Goal: Complete application form

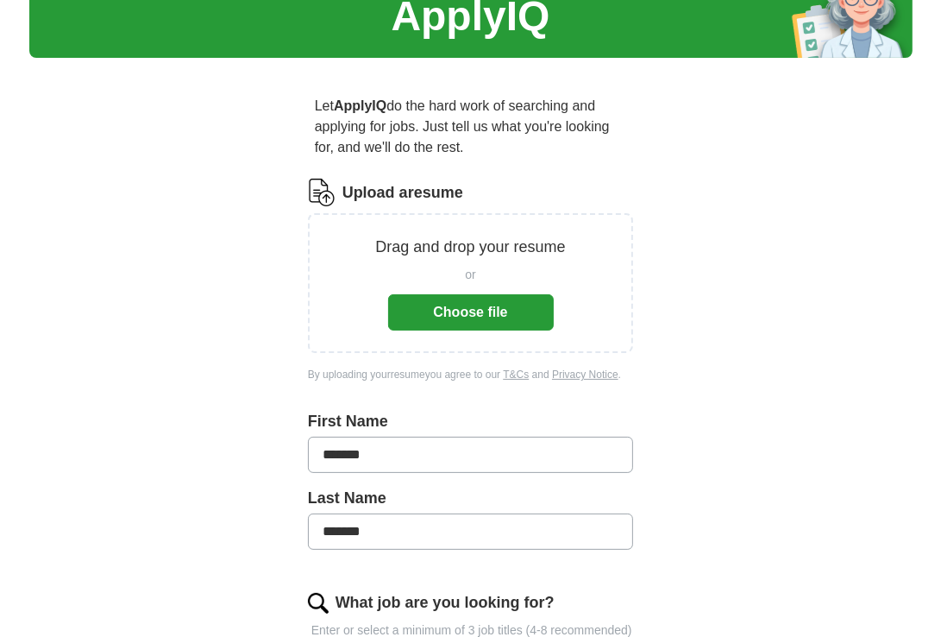
scroll to position [91, 0]
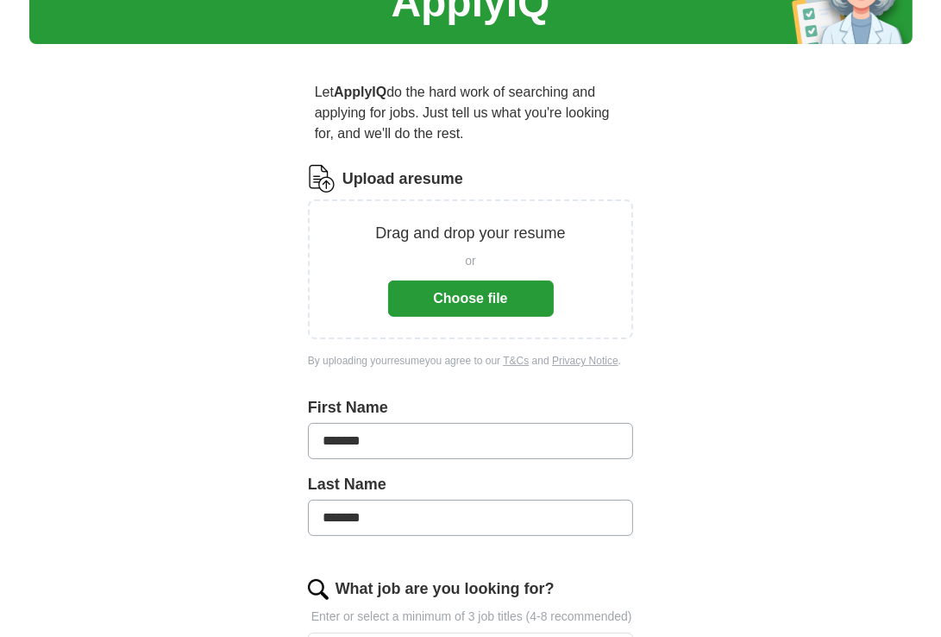
click at [512, 308] on button "Choose file" at bounding box center [471, 298] width 166 height 36
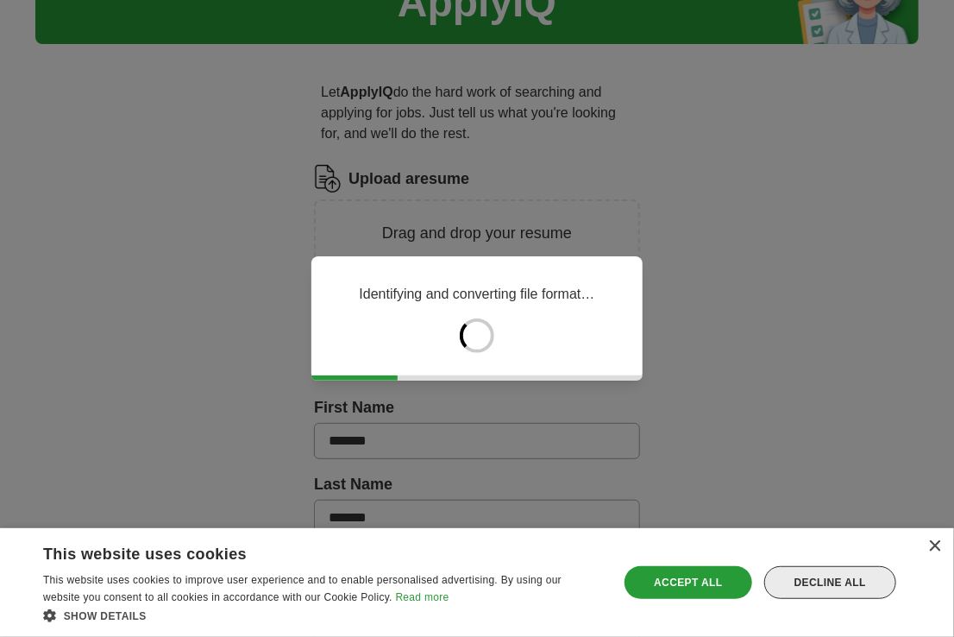
click at [811, 581] on div "Decline all" at bounding box center [830, 582] width 132 height 33
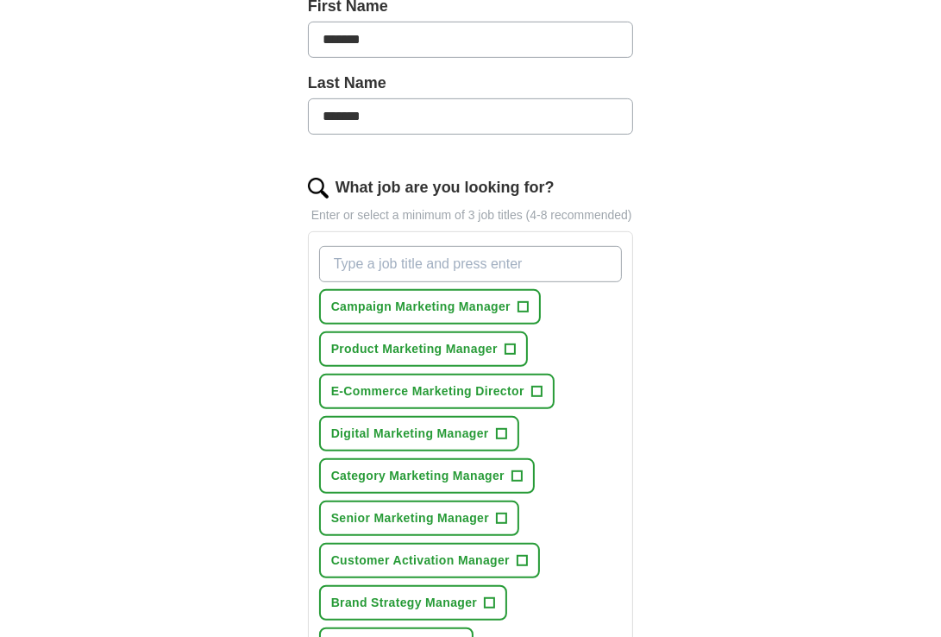
scroll to position [449, 0]
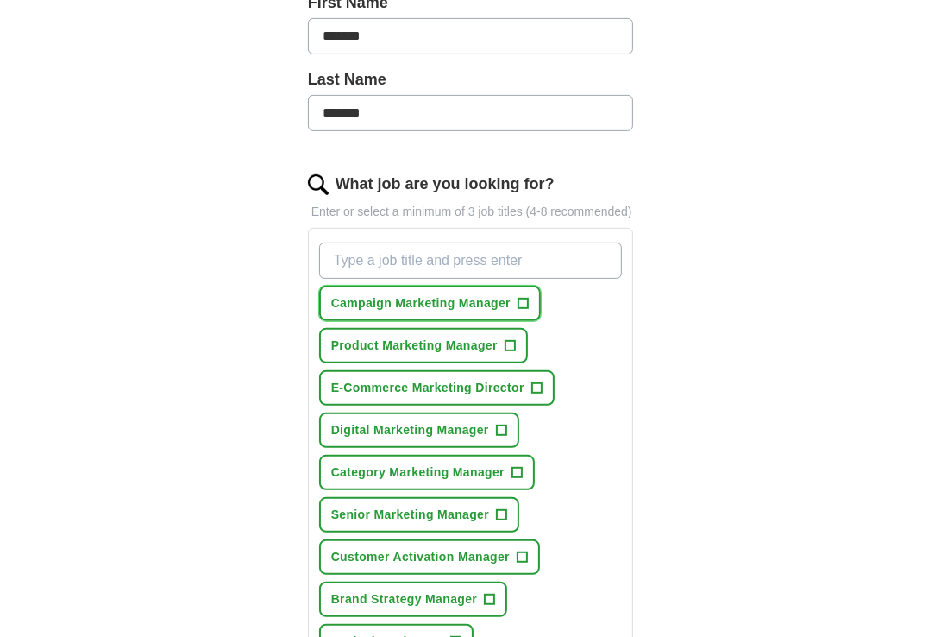
click at [526, 304] on span "+" at bounding box center [523, 304] width 10 height 14
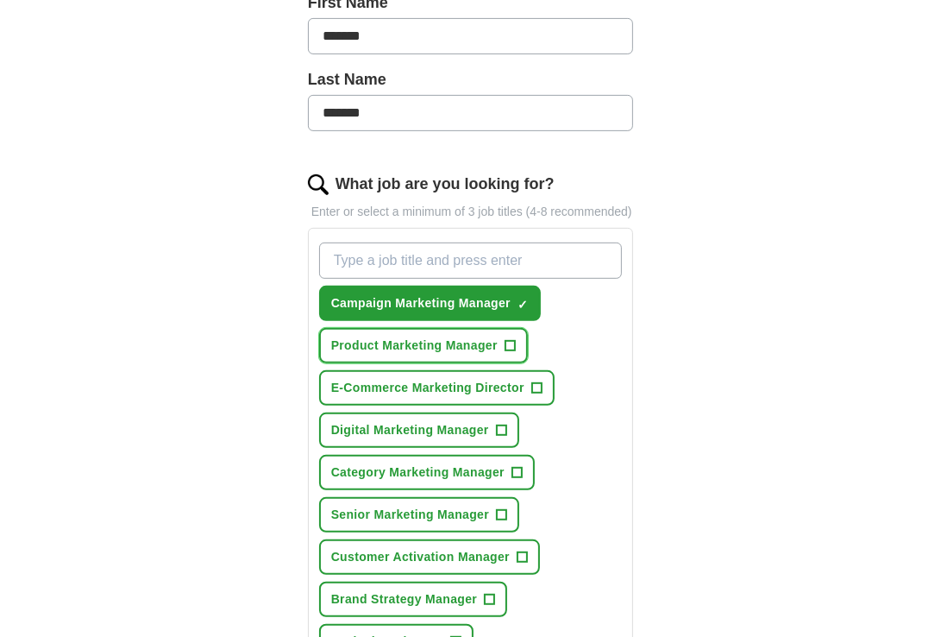
click at [502, 346] on button "Product Marketing Manager +" at bounding box center [423, 345] width 209 height 35
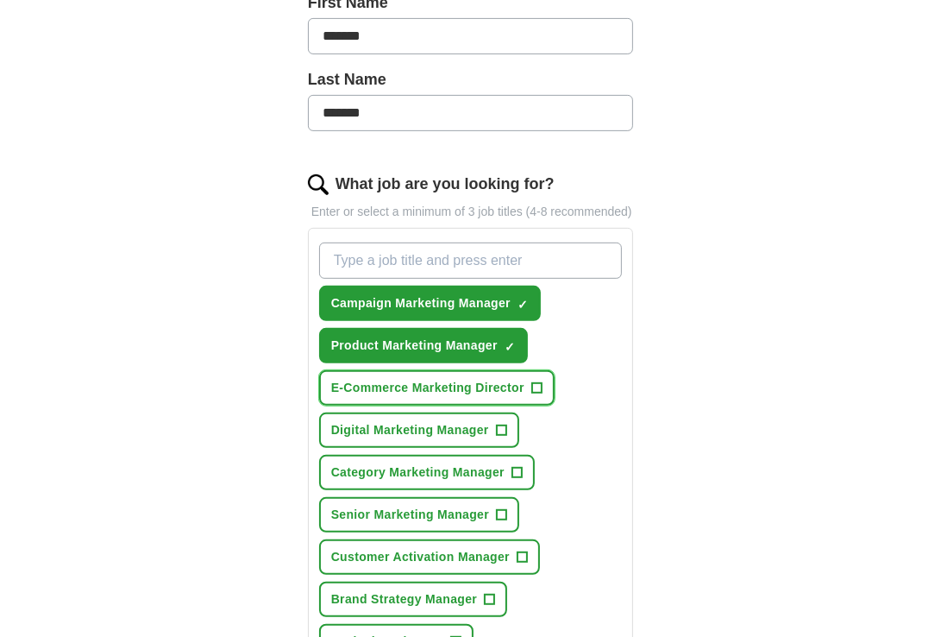
click at [542, 384] on button "E-Commerce Marketing Director +" at bounding box center [436, 387] width 235 height 35
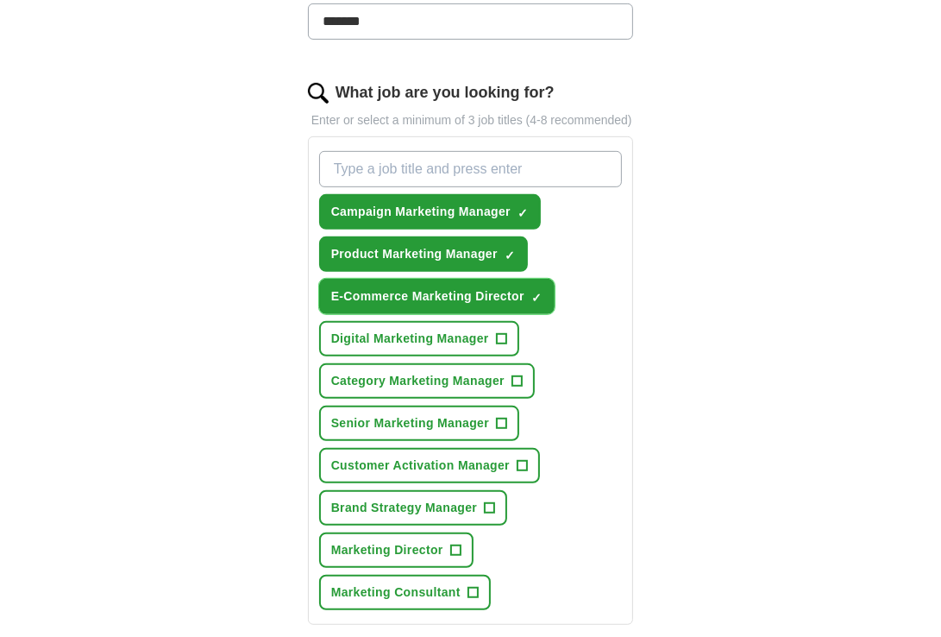
scroll to position [549, 0]
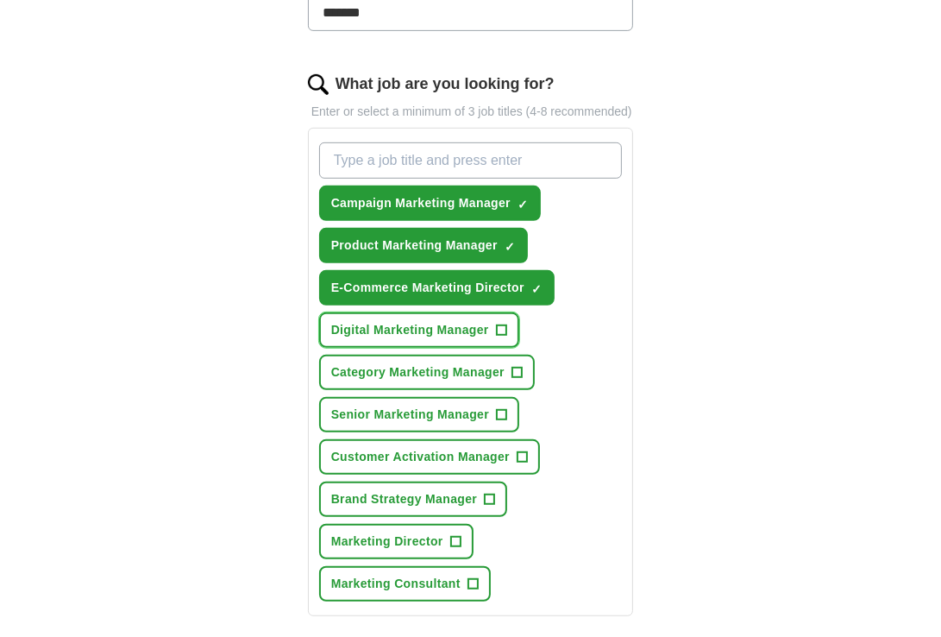
click at [514, 326] on button "Digital Marketing Manager +" at bounding box center [419, 329] width 200 height 35
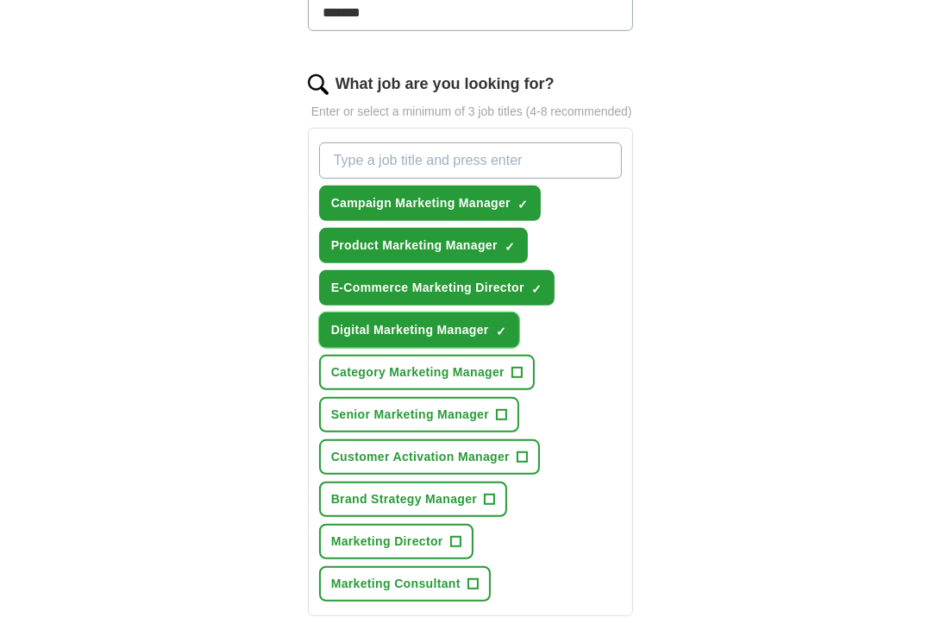
click at [512, 331] on button "Digital Marketing Manager ✓ ×" at bounding box center [419, 329] width 200 height 35
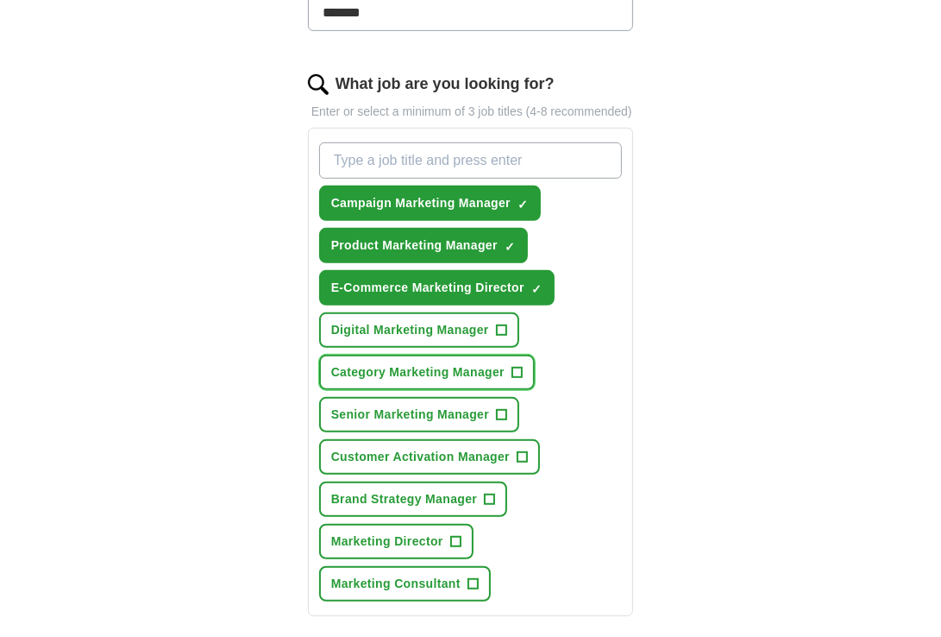
click at [524, 373] on button "Category Marketing Manager +" at bounding box center [427, 372] width 216 height 35
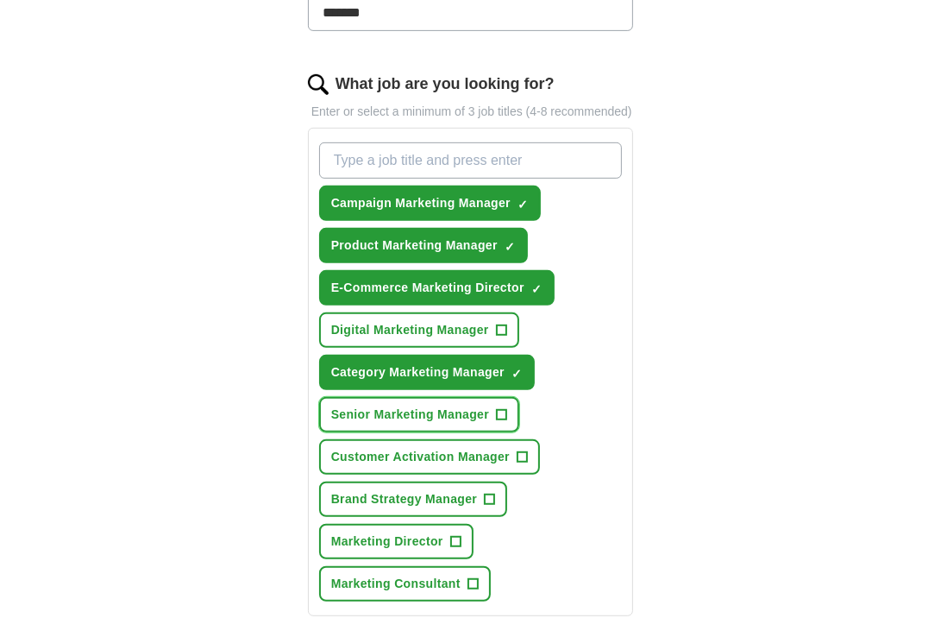
click at [511, 415] on button "Senior Marketing Manager +" at bounding box center [419, 414] width 200 height 35
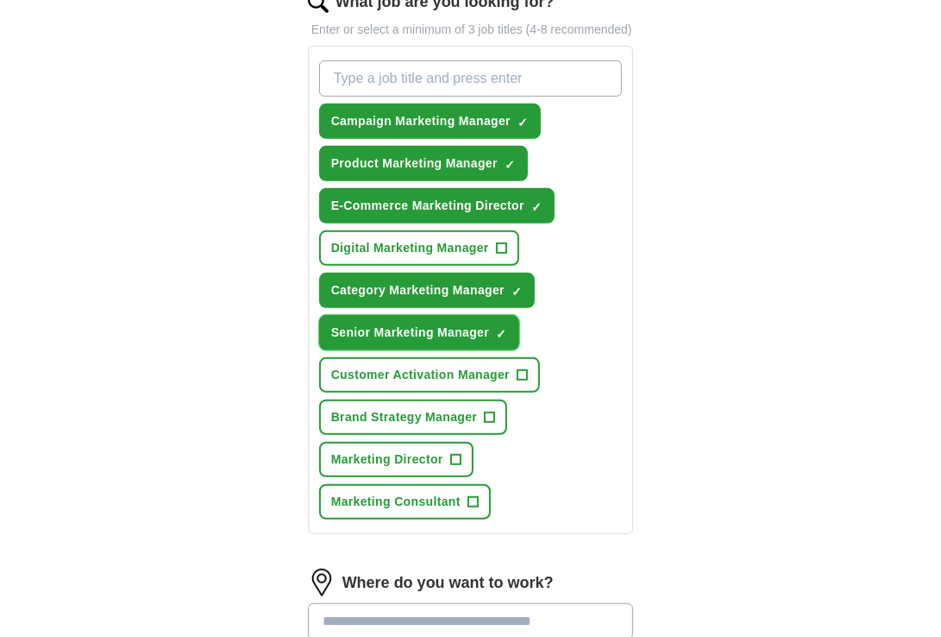
scroll to position [631, 0]
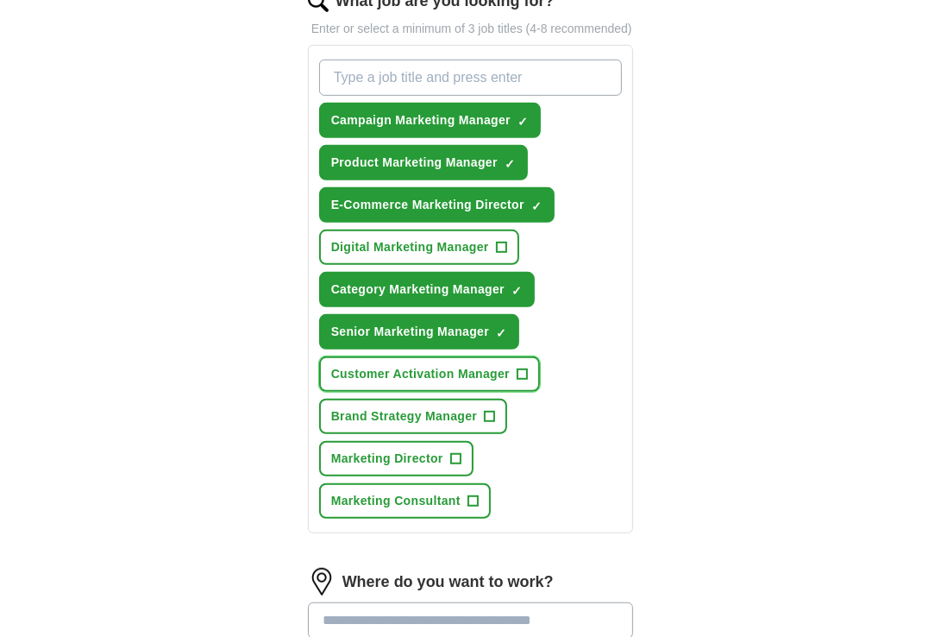
click at [528, 372] on button "Customer Activation Manager +" at bounding box center [429, 373] width 221 height 35
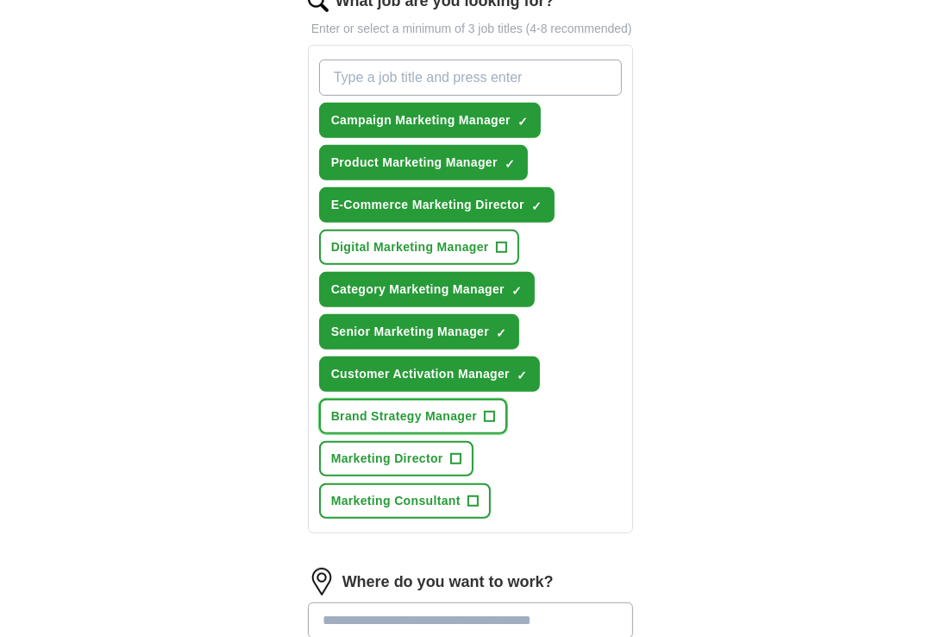
click at [490, 411] on span "+" at bounding box center [490, 417] width 10 height 14
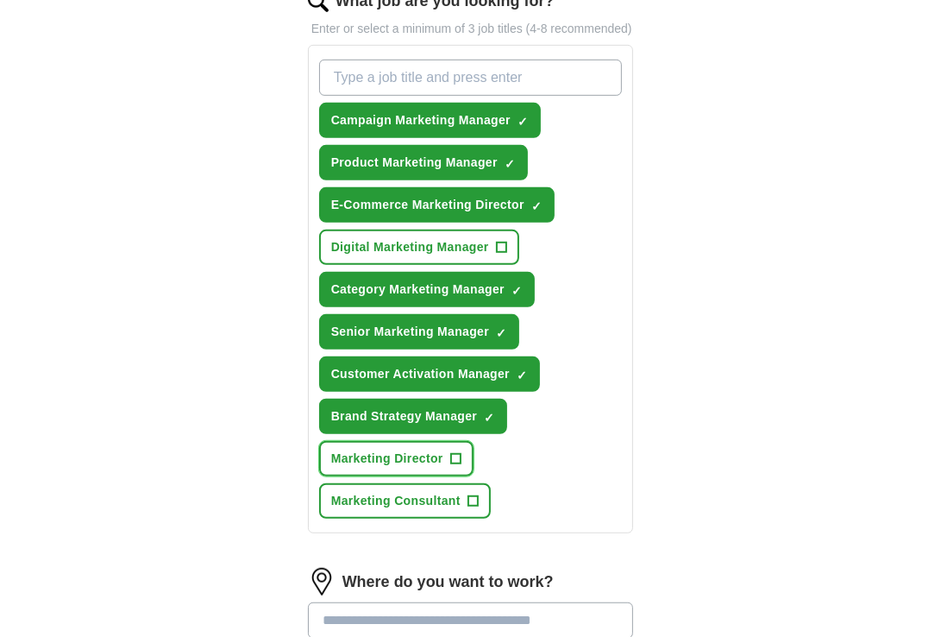
click at [459, 457] on span "+" at bounding box center [455, 459] width 10 height 14
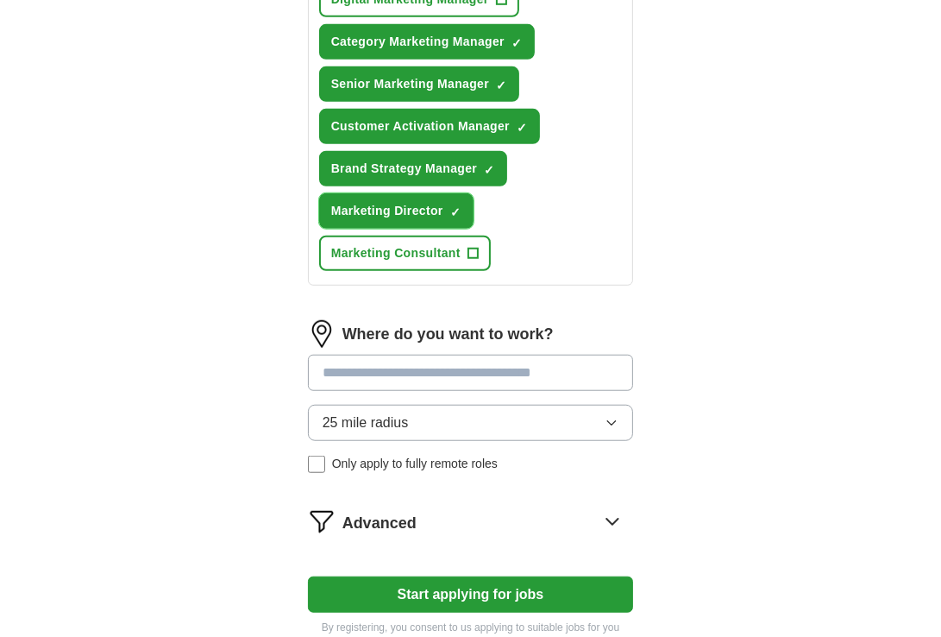
scroll to position [881, 0]
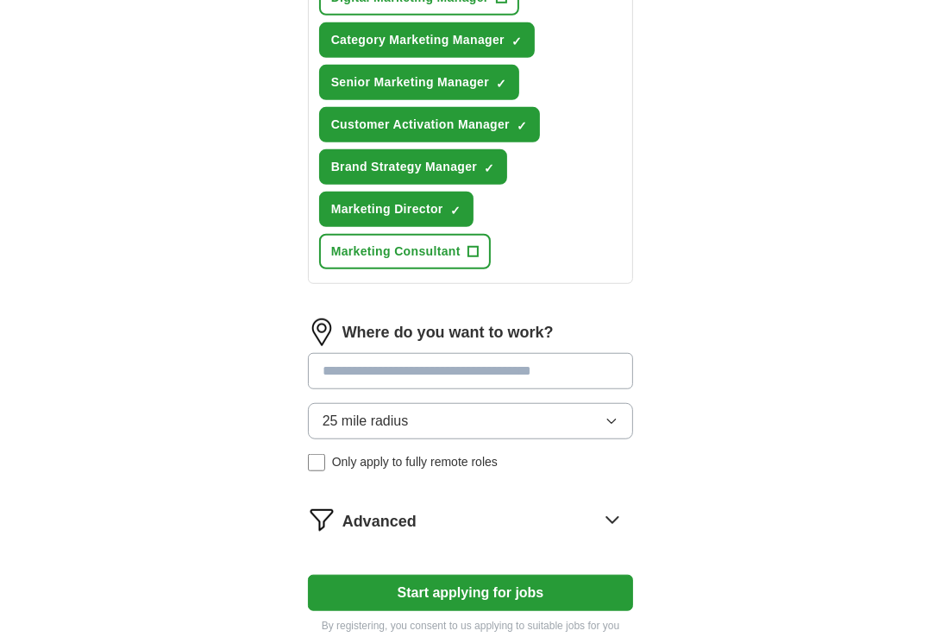
click at [556, 369] on input at bounding box center [471, 371] width 326 height 36
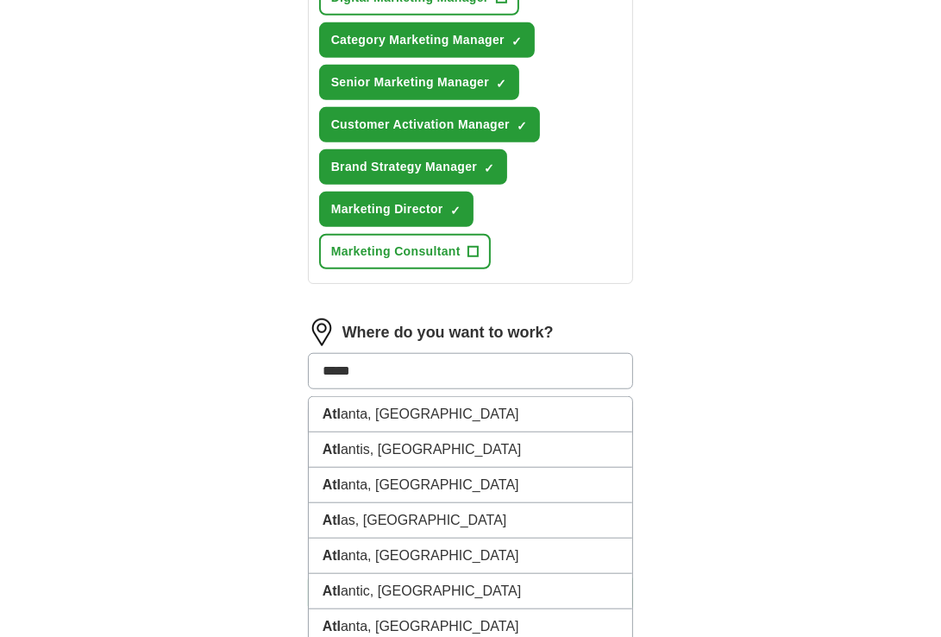
type input "******"
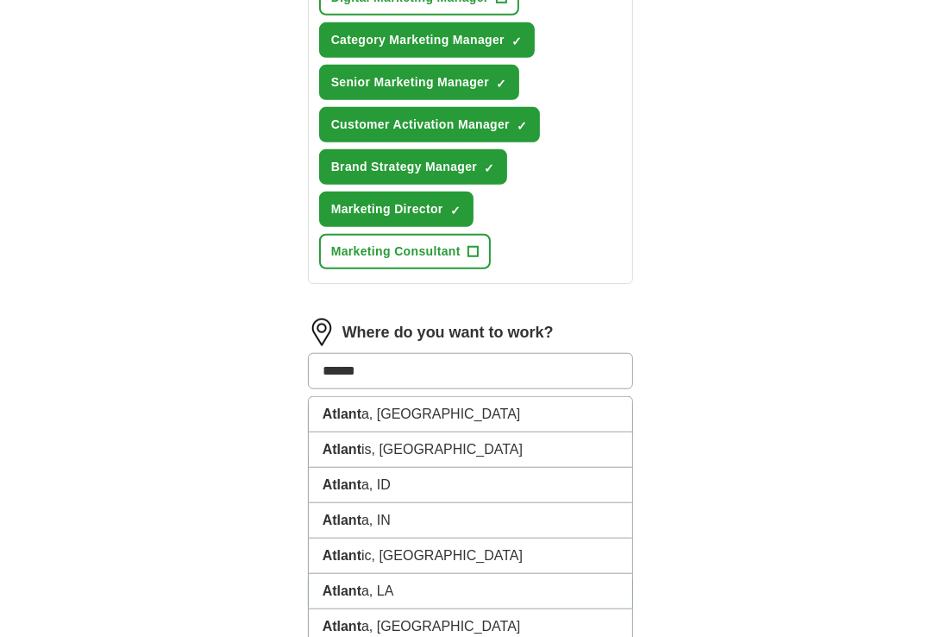
click at [576, 397] on li "Atlant a, [GEOGRAPHIC_DATA]" at bounding box center [471, 414] width 324 height 35
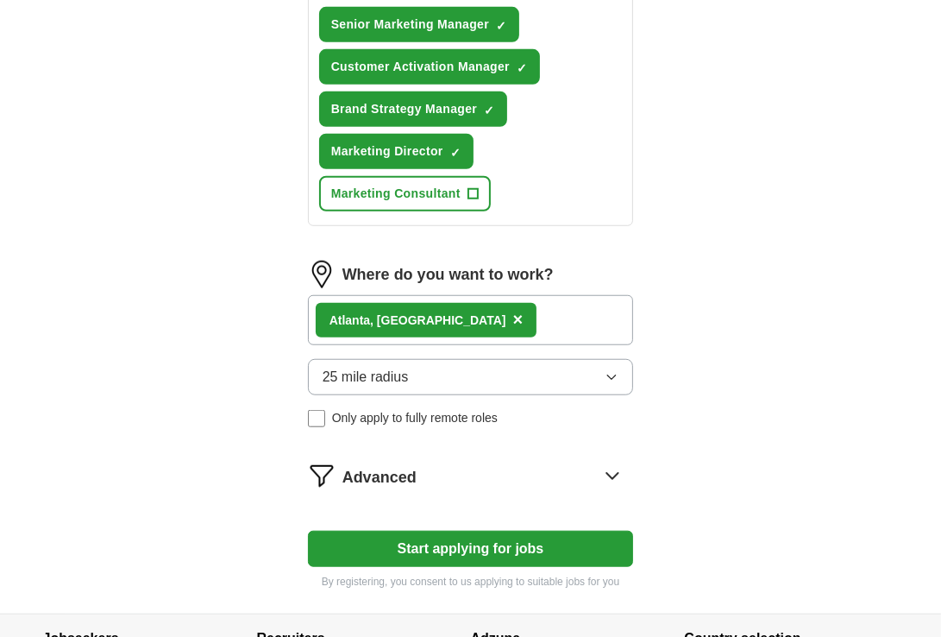
scroll to position [939, 0]
click at [618, 359] on button "25 mile radius" at bounding box center [471, 377] width 326 height 36
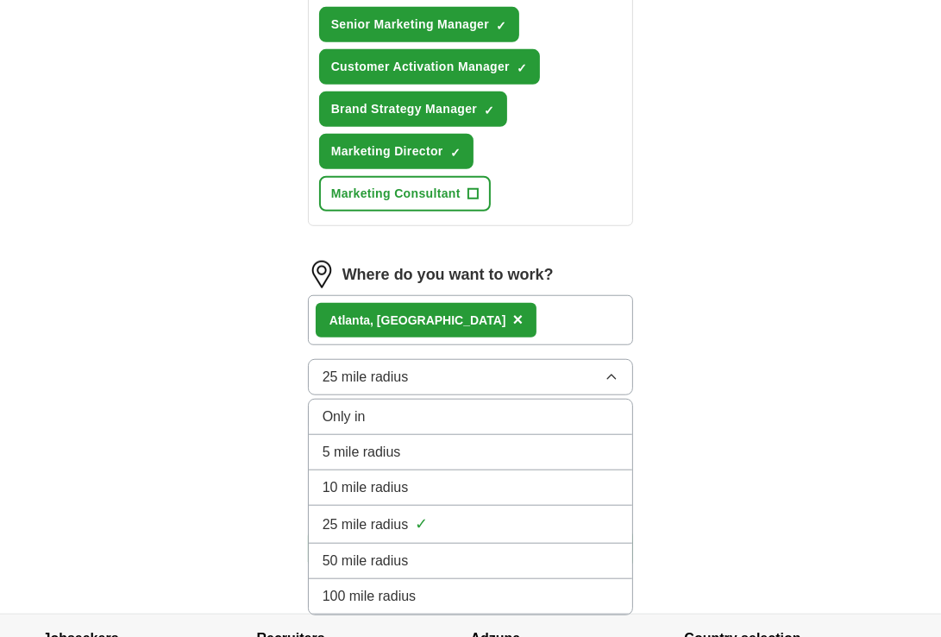
click at [498, 562] on li "50 mile radius" at bounding box center [471, 560] width 324 height 35
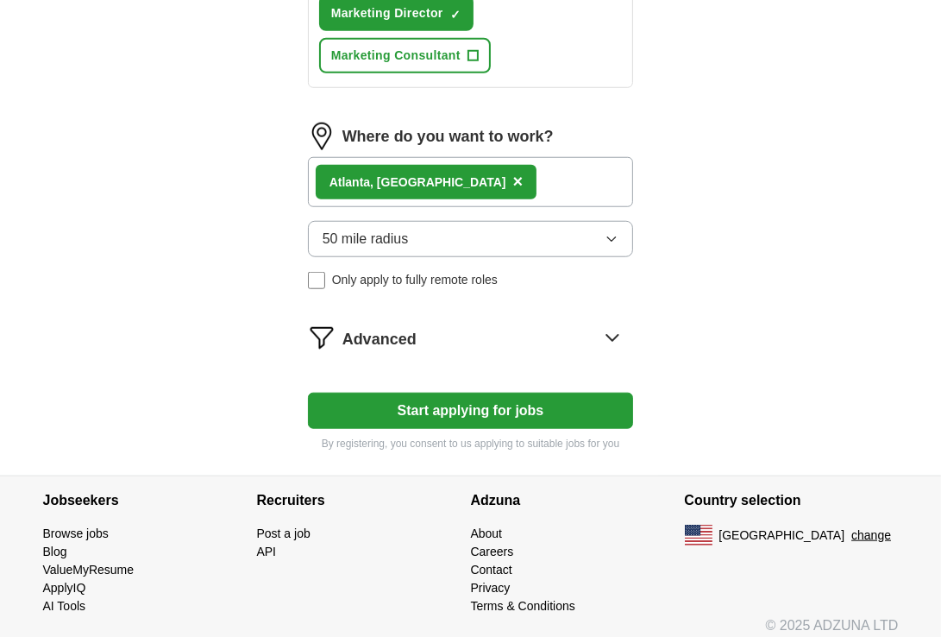
scroll to position [1079, 0]
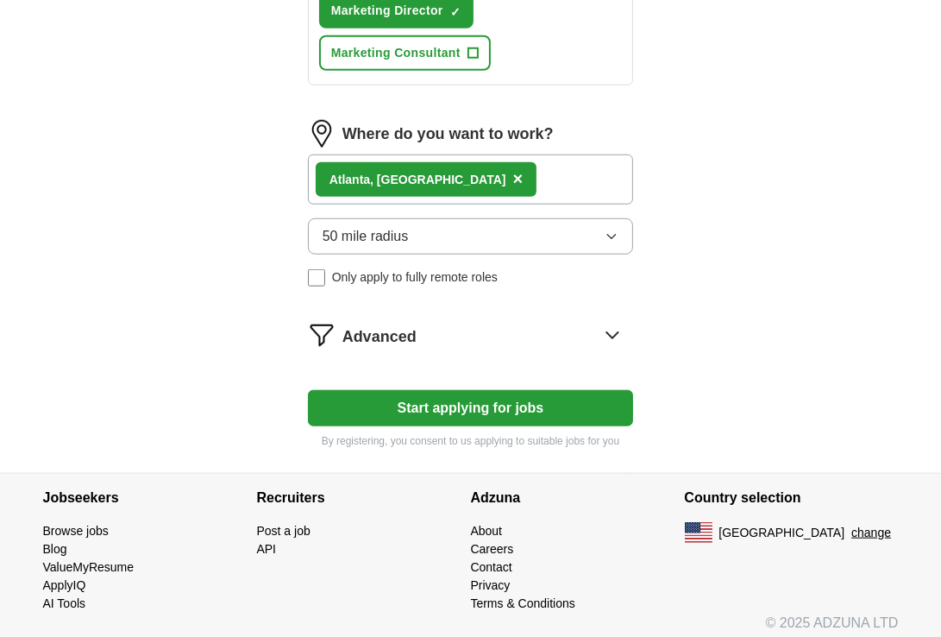
click at [531, 178] on div "Atlant a, [GEOGRAPHIC_DATA] ×" at bounding box center [471, 179] width 326 height 50
click at [513, 159] on div "Atlant a, [GEOGRAPHIC_DATA] ×" at bounding box center [471, 179] width 326 height 50
click at [507, 171] on div "Atlant a, [GEOGRAPHIC_DATA] ×" at bounding box center [471, 179] width 326 height 50
click at [487, 406] on button "Start applying for jobs" at bounding box center [471, 408] width 326 height 36
select select "**"
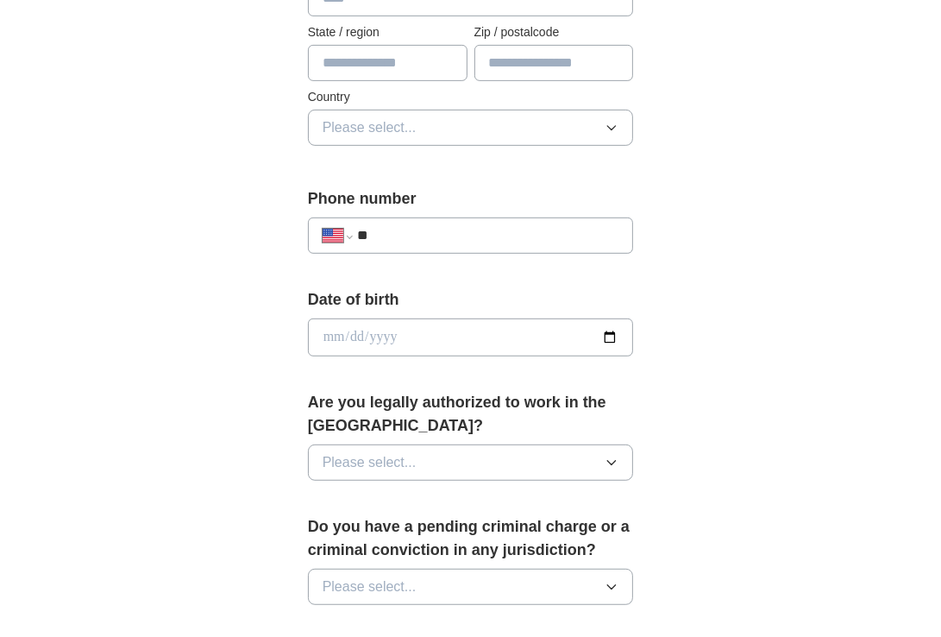
scroll to position [536, 0]
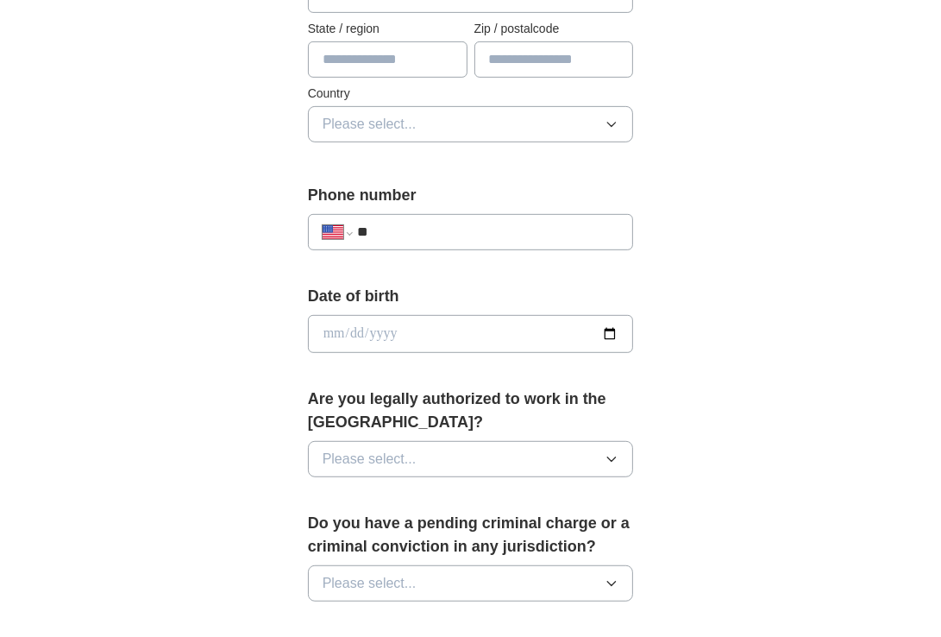
click at [628, 458] on button "Please select..." at bounding box center [471, 459] width 326 height 36
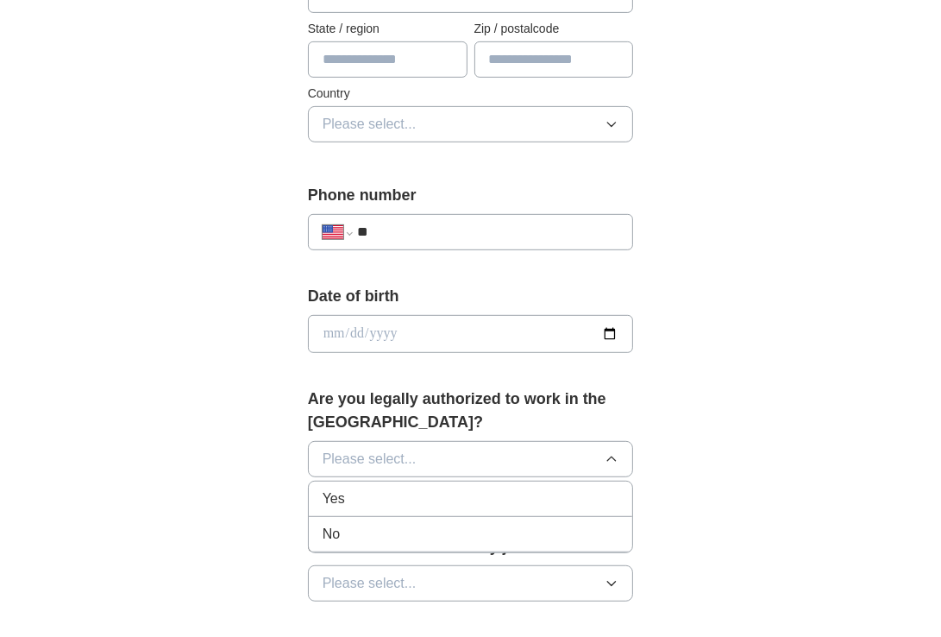
click at [511, 505] on li "Yes" at bounding box center [471, 498] width 324 height 35
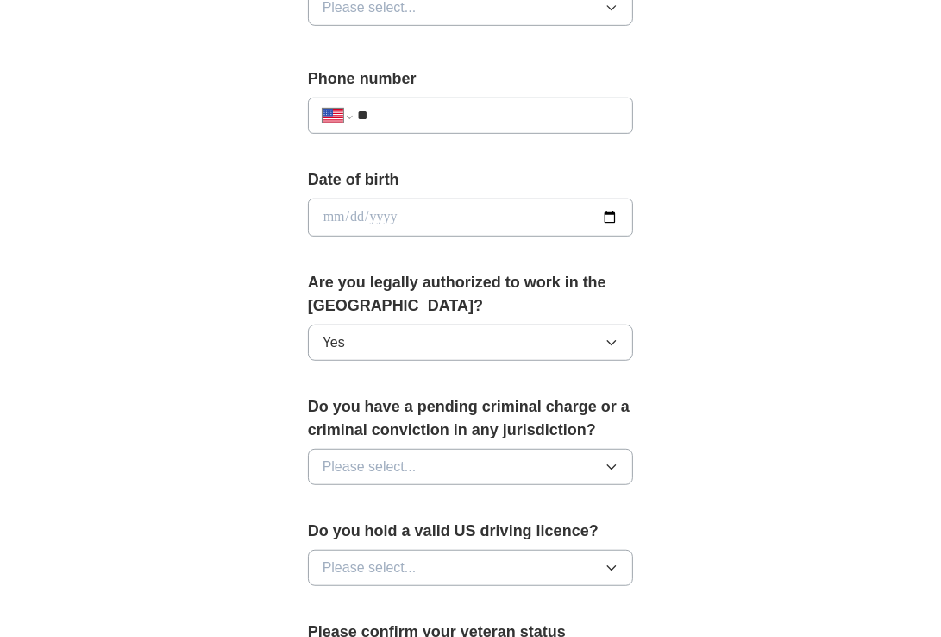
scroll to position [659, 0]
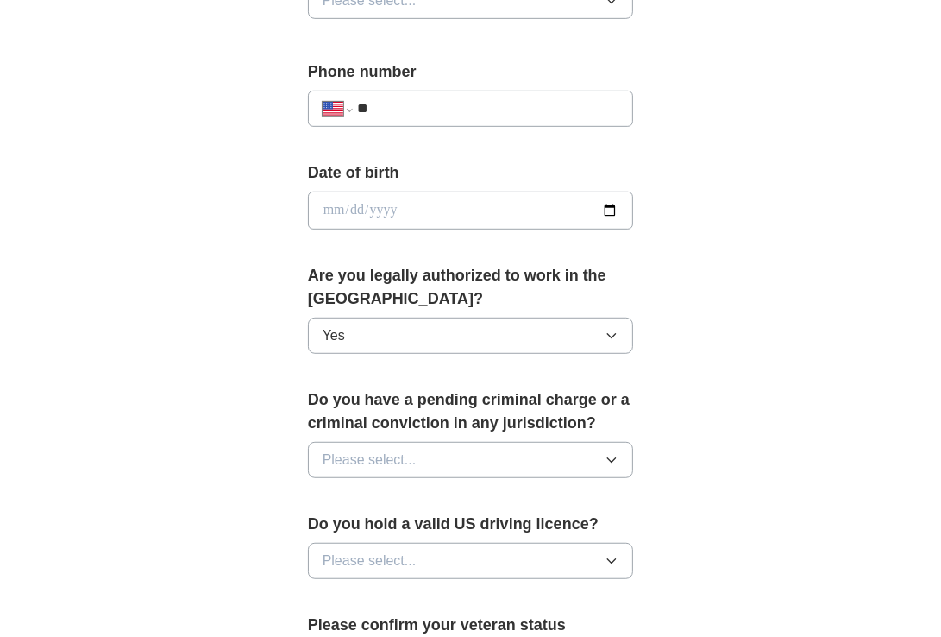
click at [623, 451] on button "Please select..." at bounding box center [471, 460] width 326 height 36
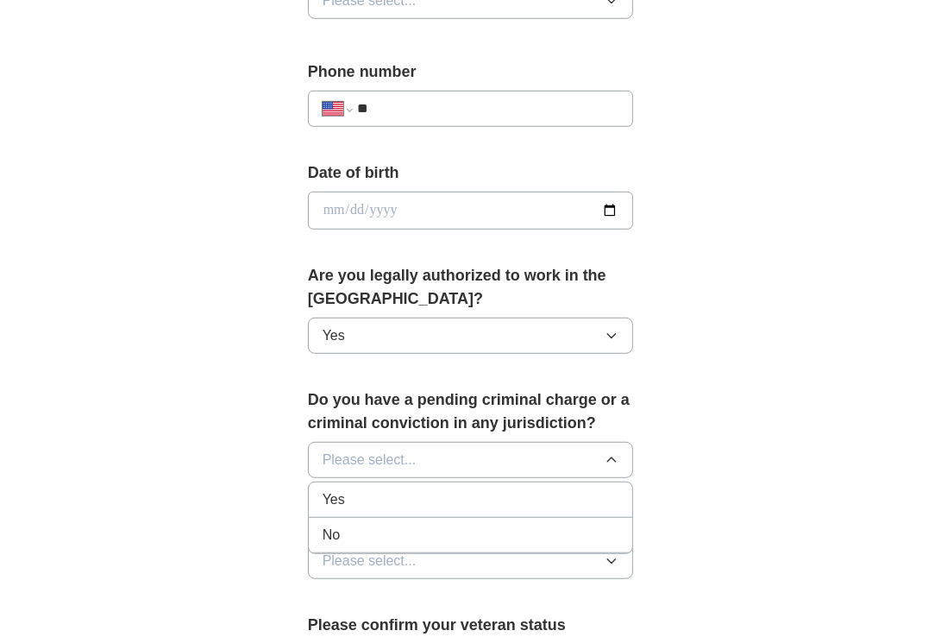
click at [518, 549] on ul "Yes No" at bounding box center [471, 517] width 326 height 72
click at [550, 531] on div "No" at bounding box center [471, 534] width 297 height 21
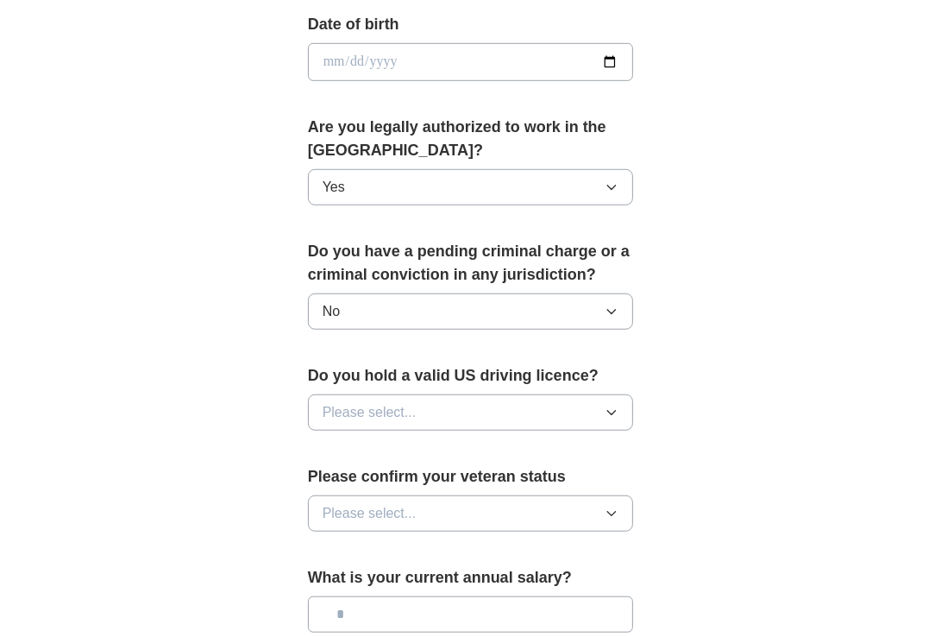
scroll to position [810, 0]
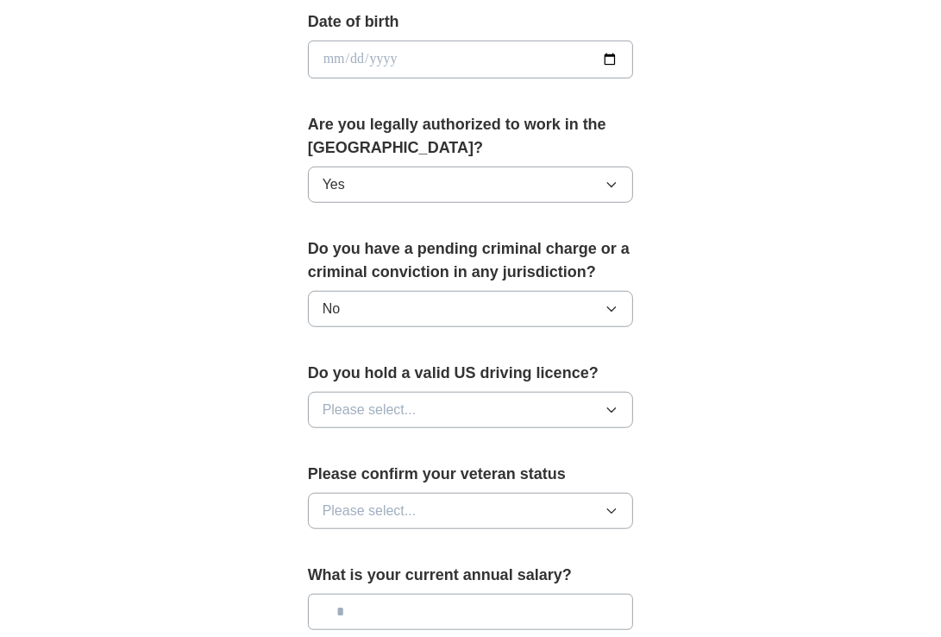
click at [629, 400] on button "Please select..." at bounding box center [471, 410] width 326 height 36
click at [571, 448] on div "Yes" at bounding box center [471, 449] width 297 height 21
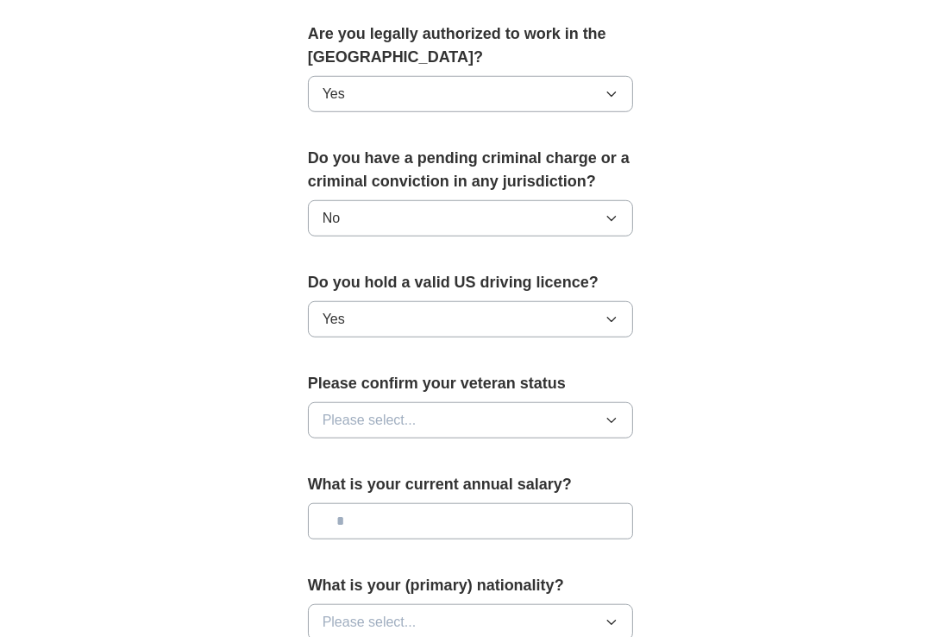
scroll to position [902, 0]
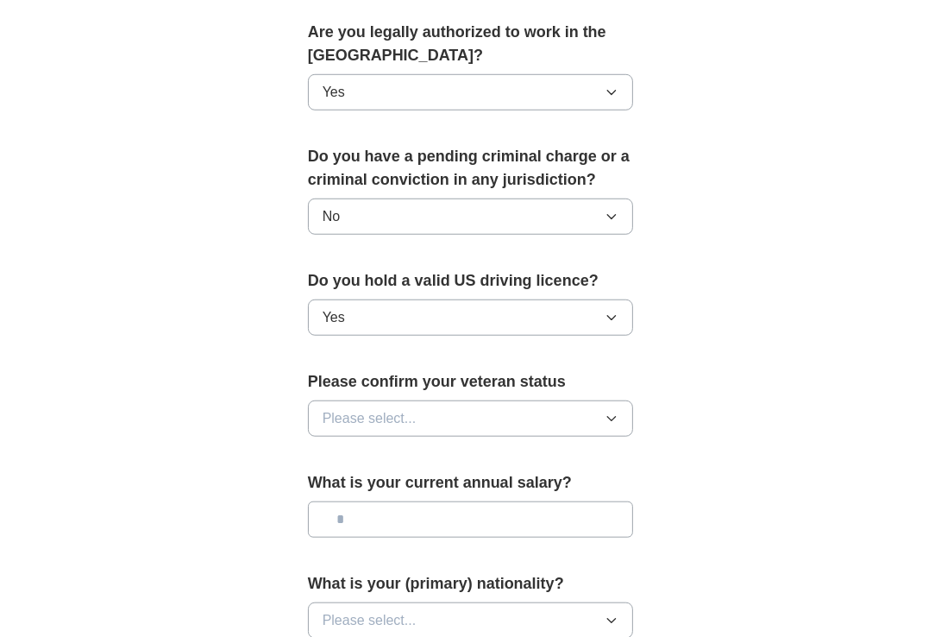
click at [619, 421] on button "Please select..." at bounding box center [471, 418] width 326 height 36
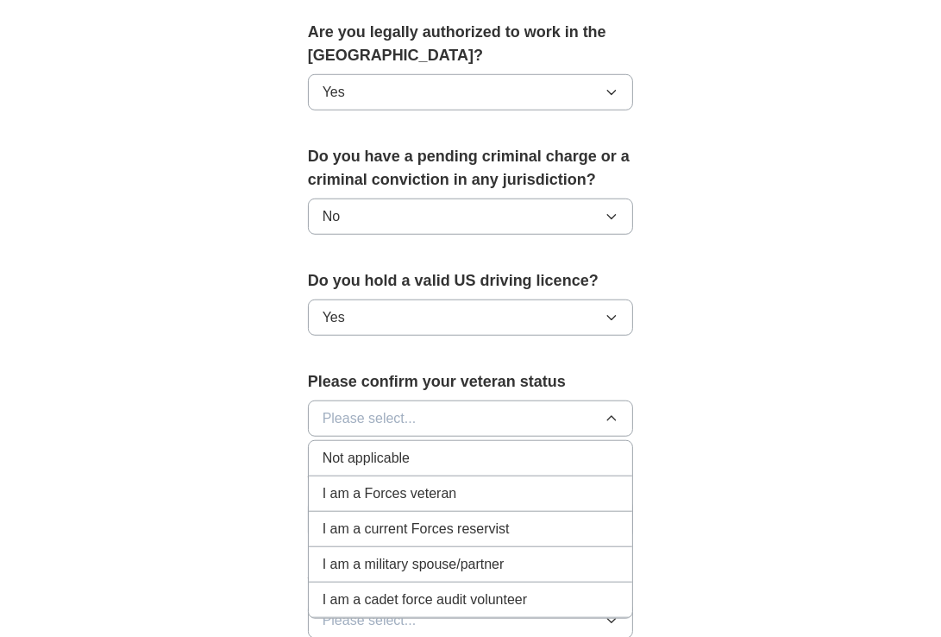
click at [569, 461] on div "Not applicable" at bounding box center [471, 458] width 297 height 21
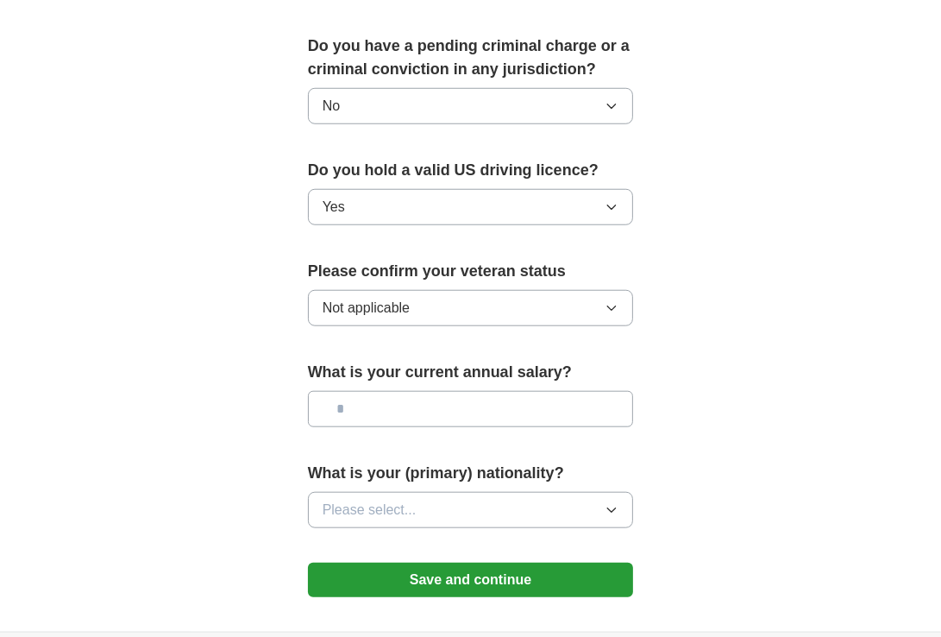
scroll to position [1025, 0]
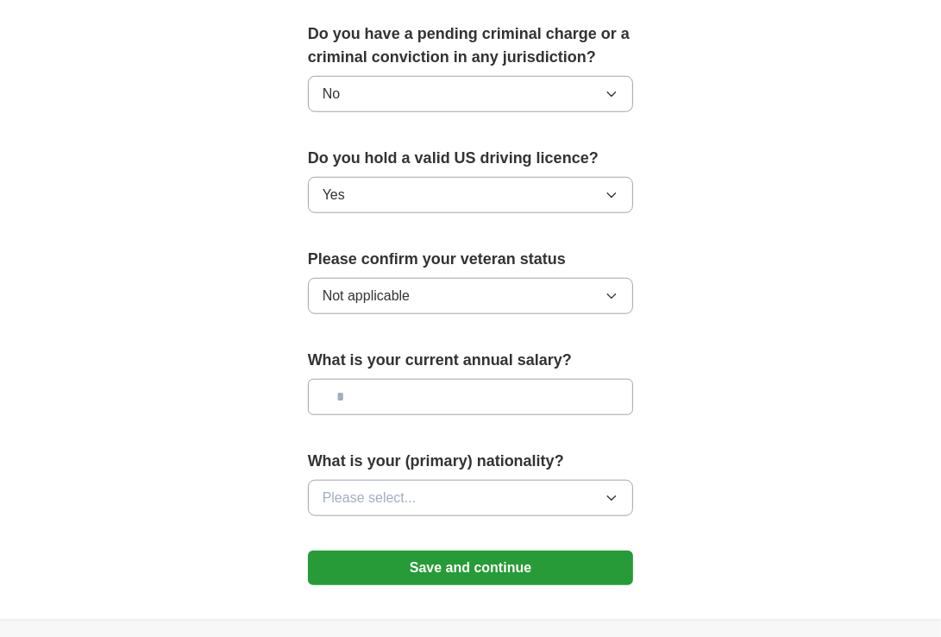
click at [625, 505] on button "Please select..." at bounding box center [471, 498] width 326 height 36
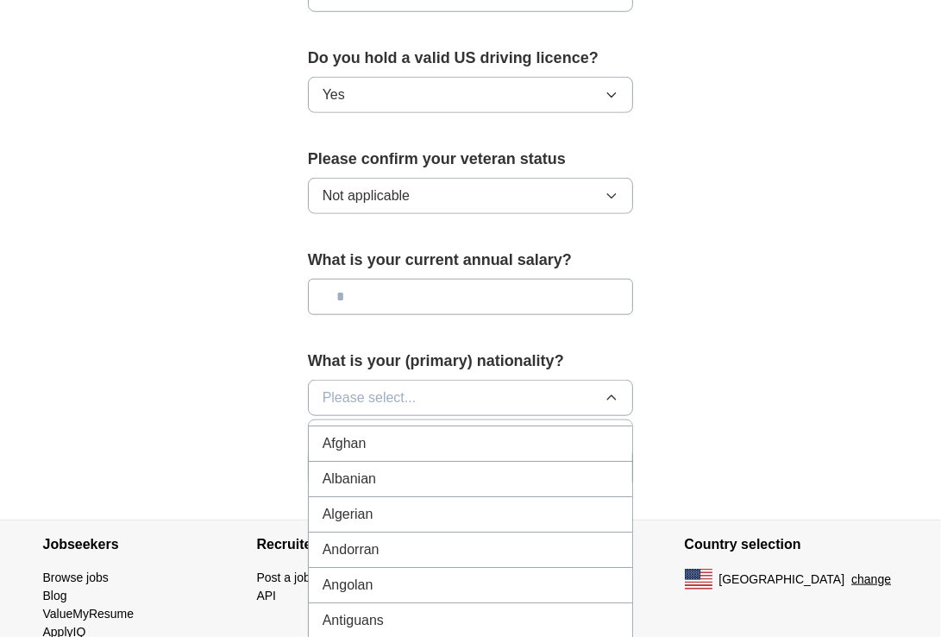
scroll to position [0, 0]
click at [549, 428] on div "American" at bounding box center [471, 437] width 297 height 21
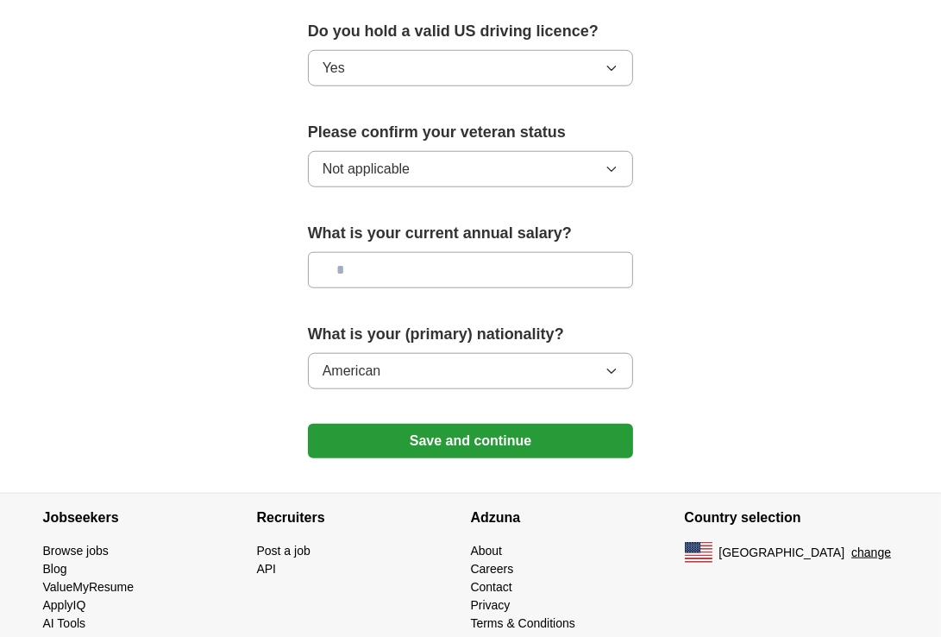
scroll to position [1177, 0]
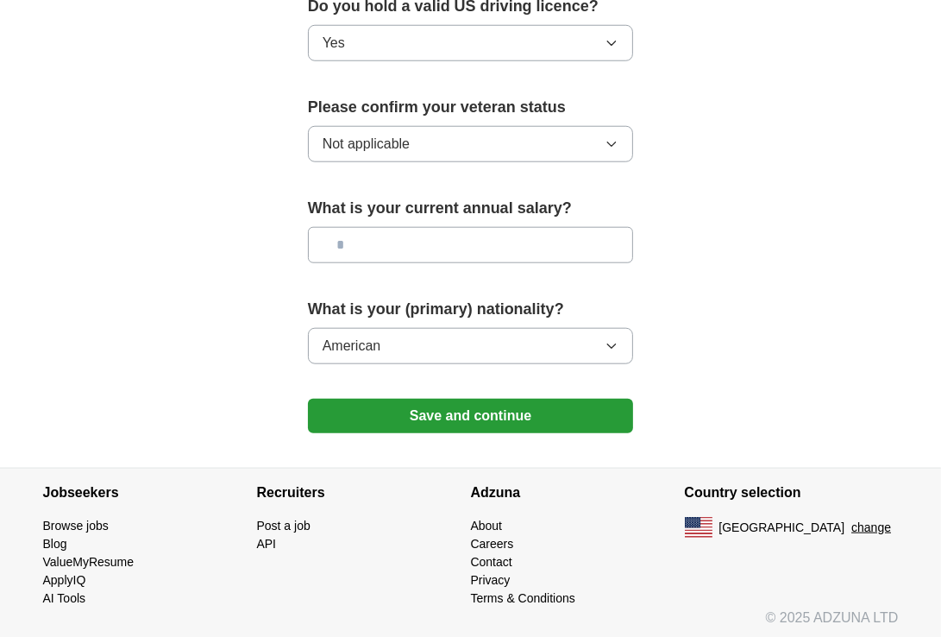
click at [560, 418] on button "Save and continue" at bounding box center [471, 416] width 326 height 35
